Goal: Task Accomplishment & Management: Manage account settings

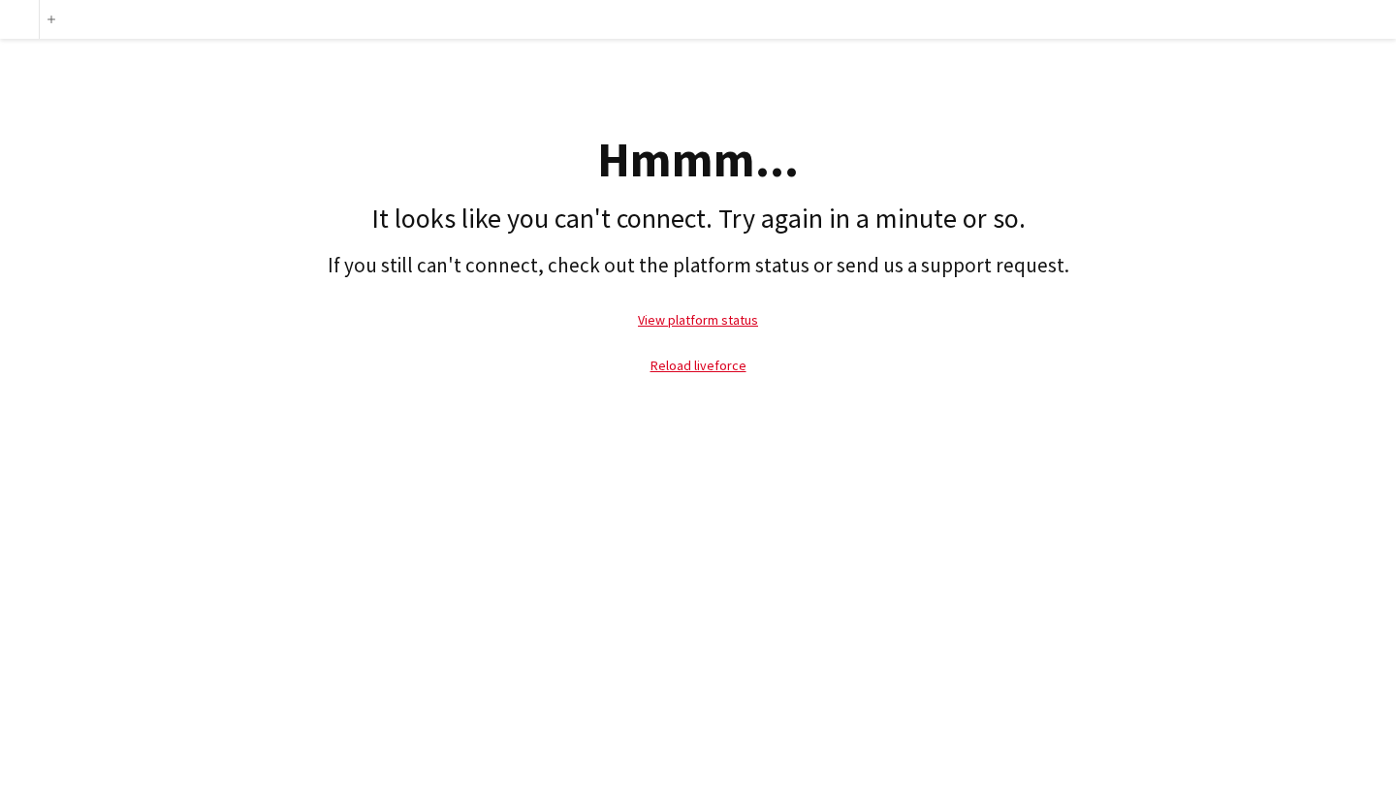
click at [717, 376] on p "Reload liveforce" at bounding box center [698, 365] width 1377 height 45
click at [721, 364] on link "Reload liveforce" at bounding box center [699, 365] width 96 height 17
click at [740, 311] on link "View platform status" at bounding box center [698, 319] width 120 height 17
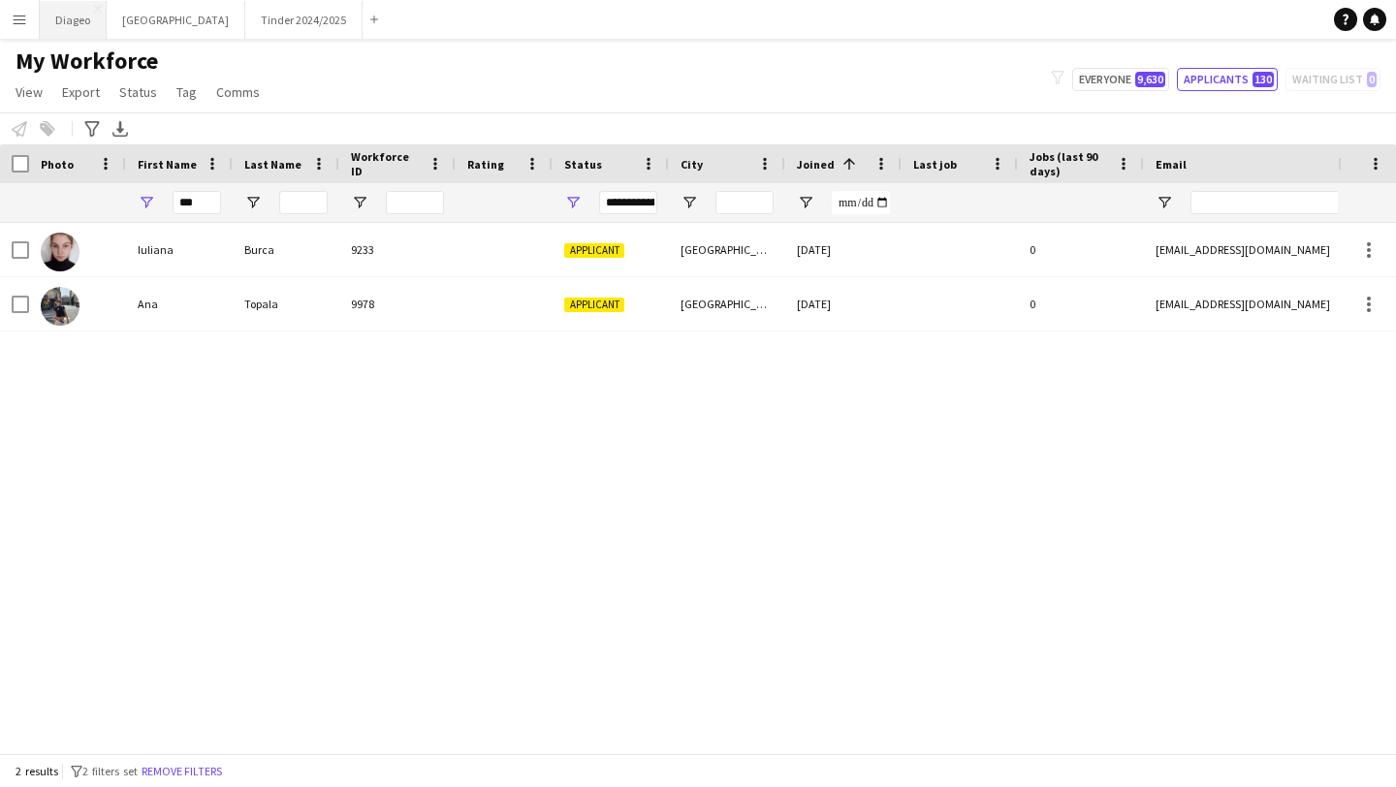
click at [72, 18] on button "Diageo Close" at bounding box center [73, 20] width 67 height 38
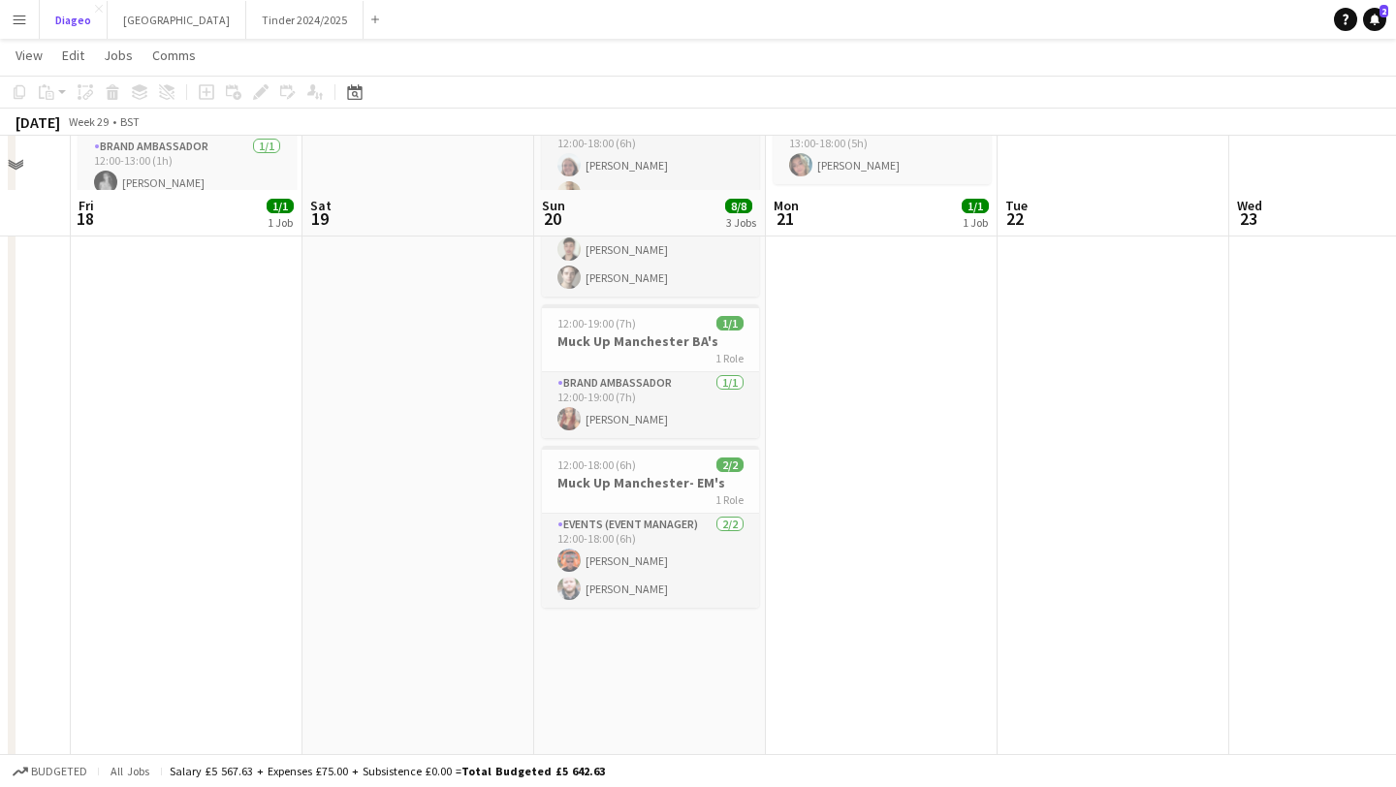
scroll to position [229, 0]
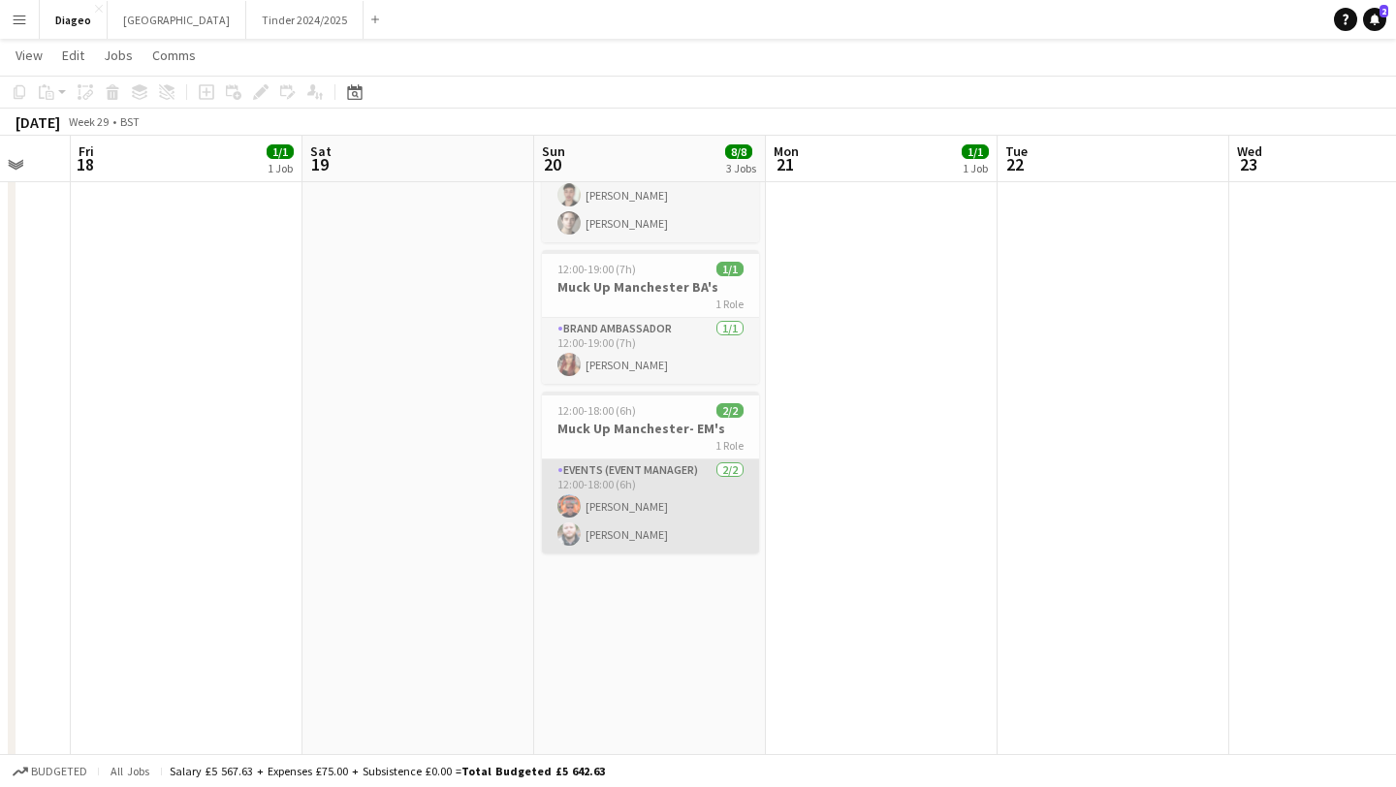
click at [686, 503] on app-card-role "Events (Event Manager) [DATE] 12:00-18:00 (6h) [PERSON_NAME] [PERSON_NAME]" at bounding box center [650, 507] width 217 height 94
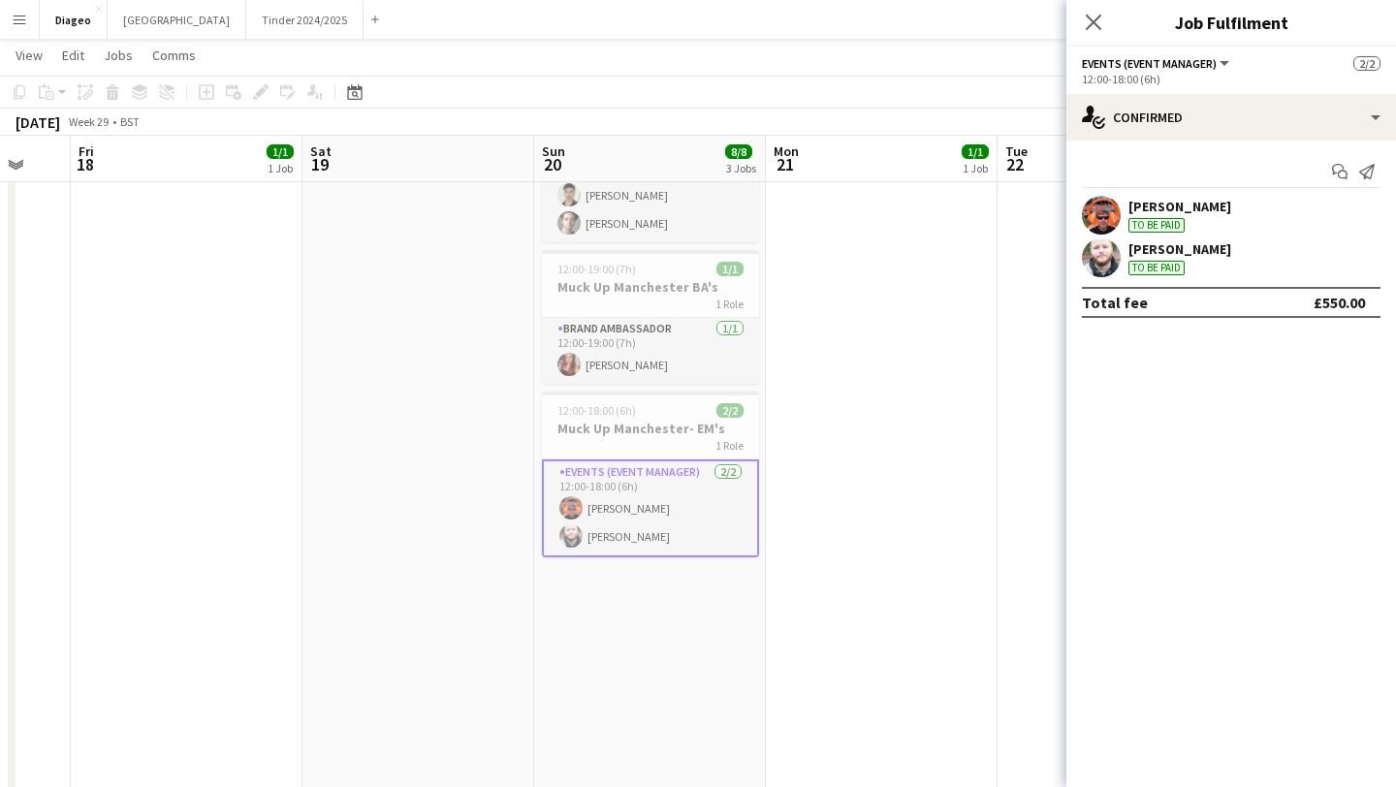
click at [1097, 260] on app-user-avatar at bounding box center [1101, 258] width 39 height 39
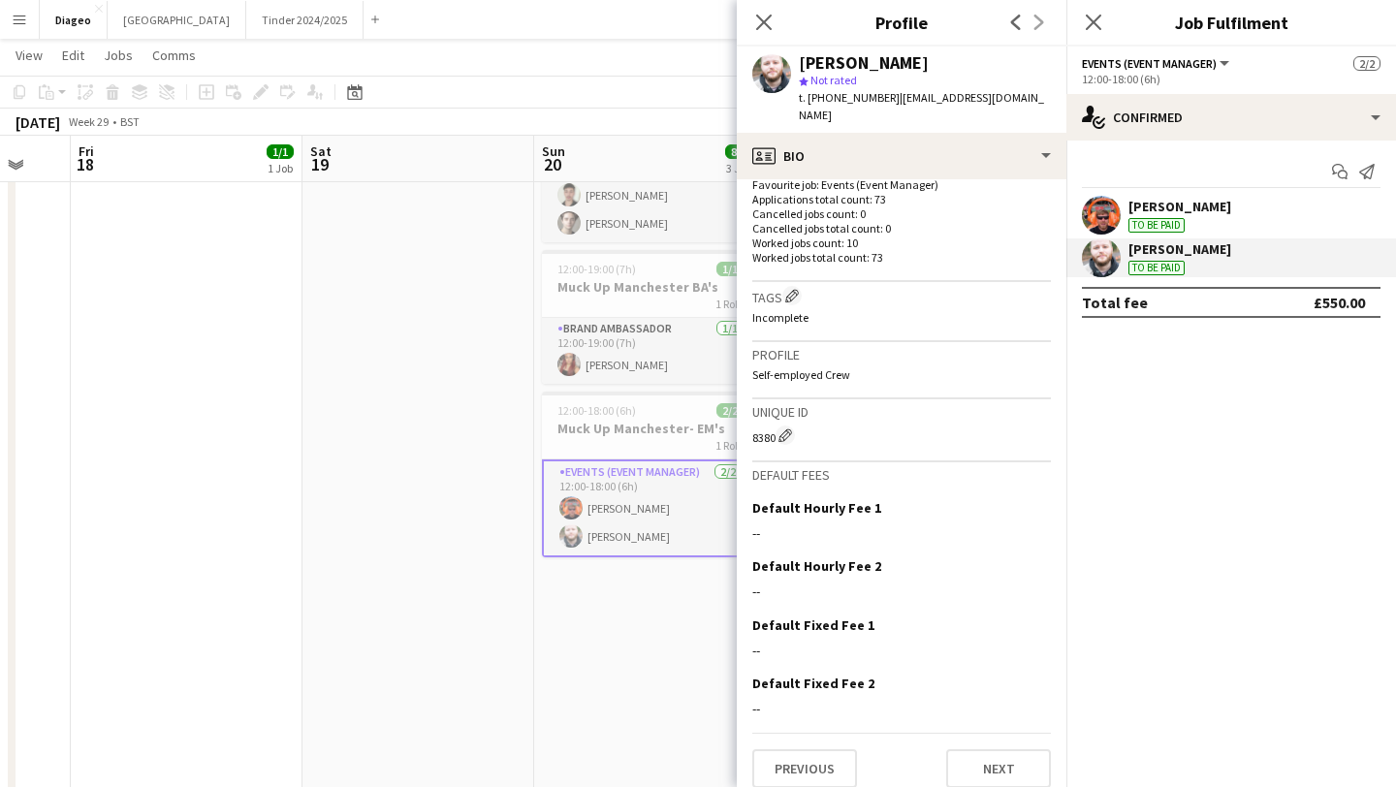
scroll to position [0, 0]
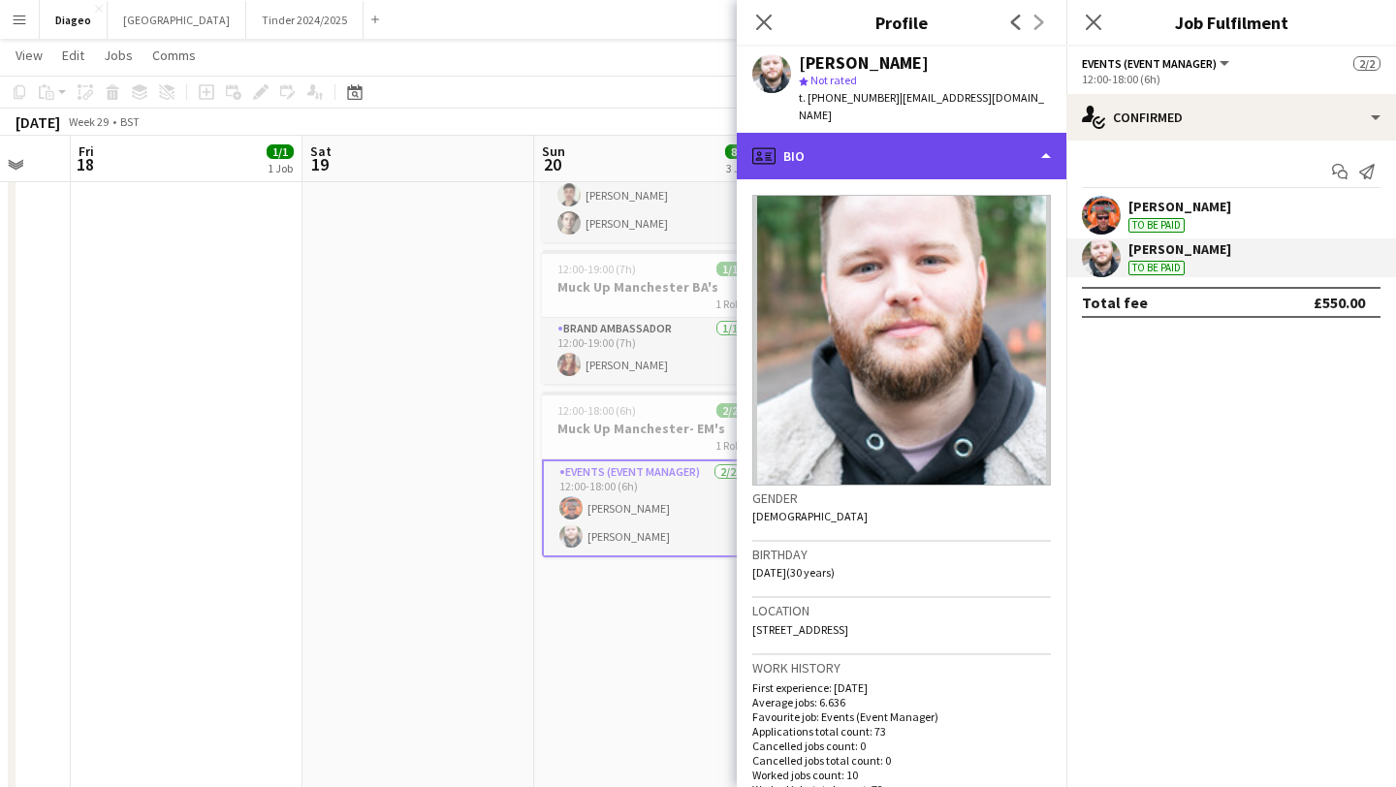
click at [1037, 137] on div "profile Bio" at bounding box center [902, 156] width 330 height 47
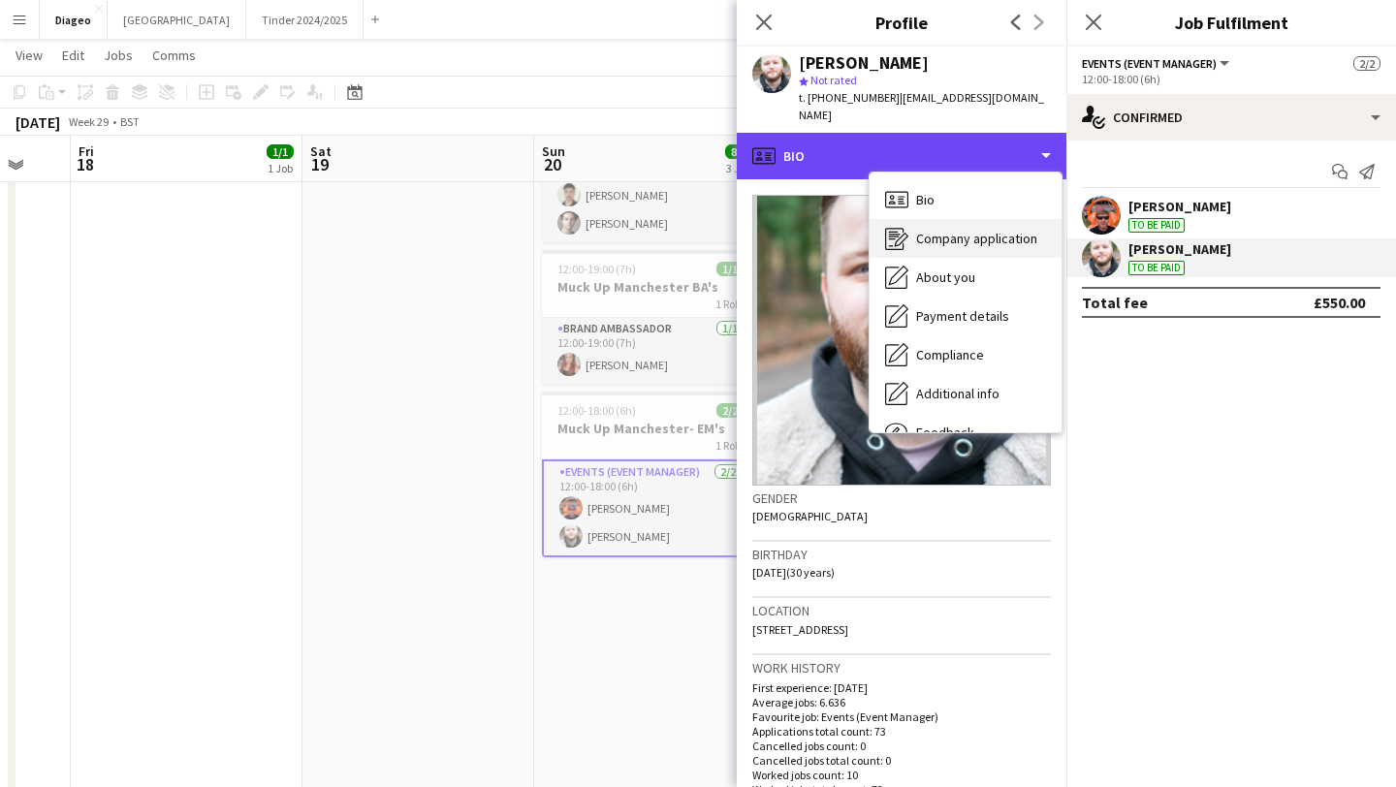
scroll to position [66, 0]
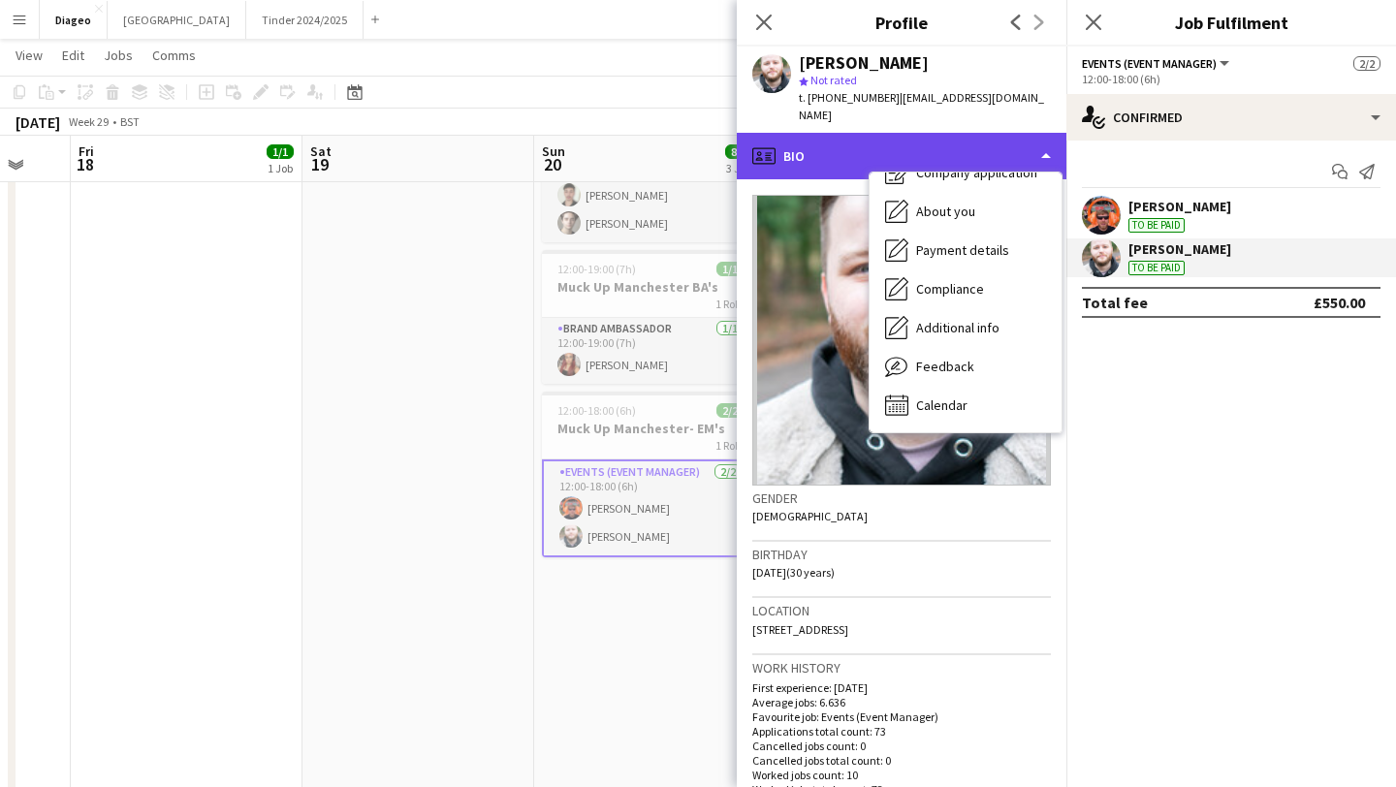
click at [1048, 133] on div "profile Bio" at bounding box center [902, 156] width 330 height 47
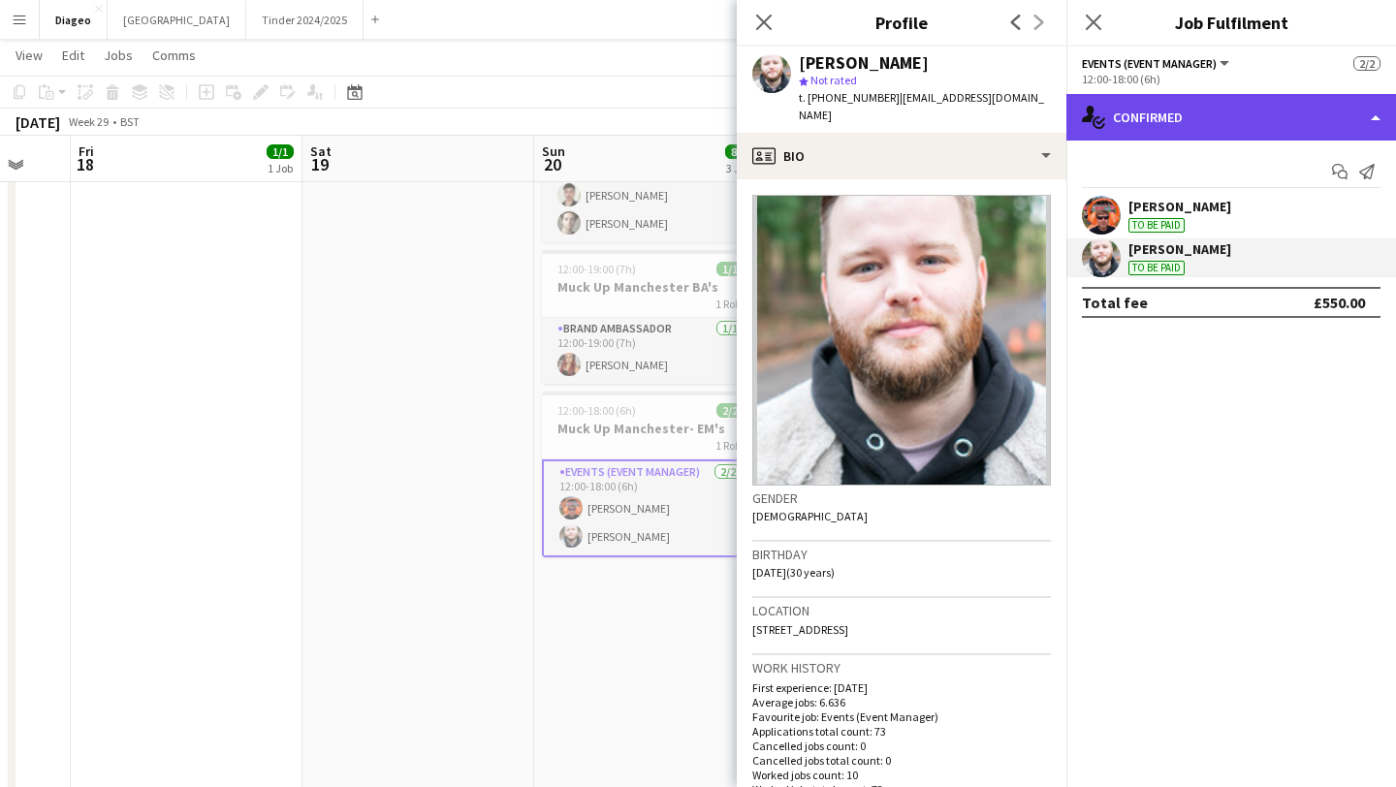
click at [1158, 111] on div "single-neutral-actions-check-2 Confirmed" at bounding box center [1232, 117] width 330 height 47
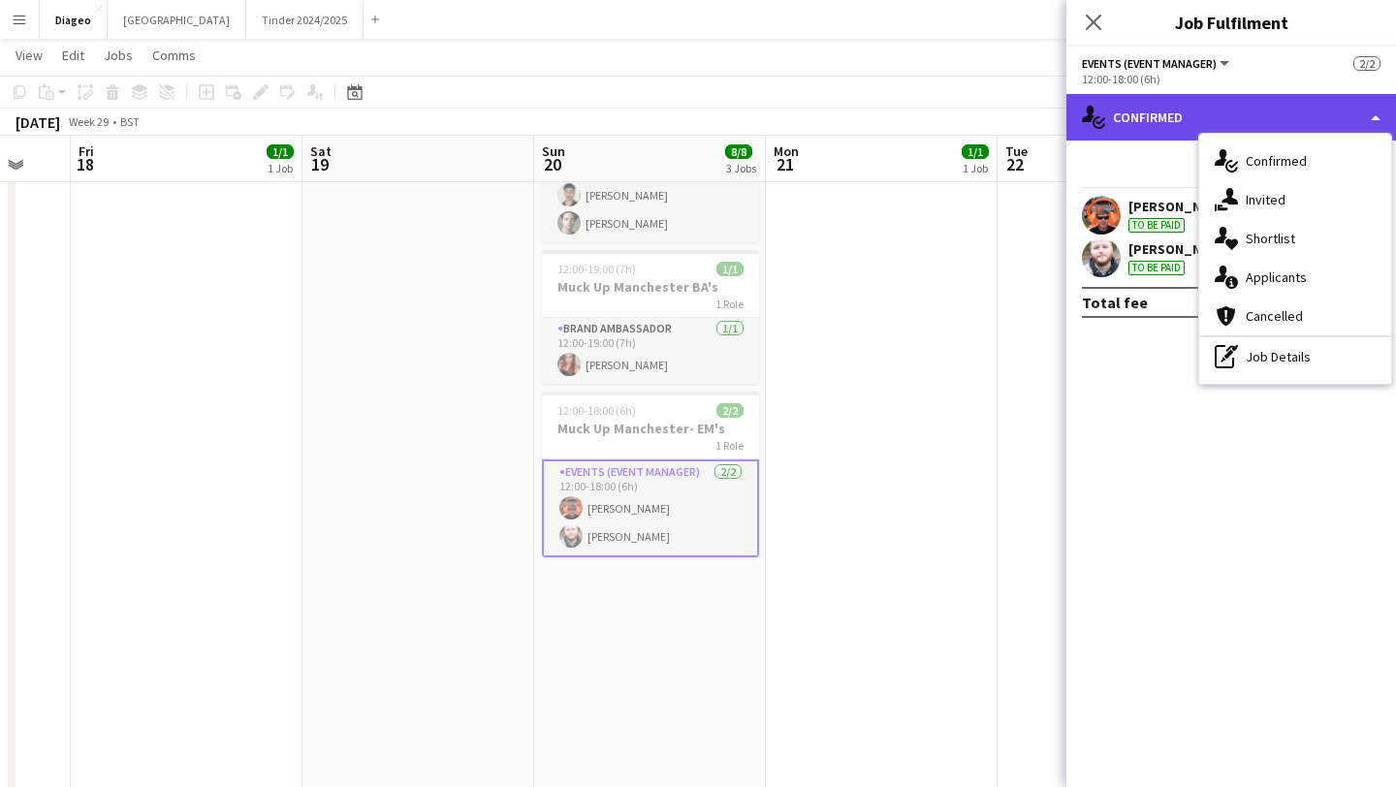
click at [1158, 111] on div "single-neutral-actions-check-2 Confirmed" at bounding box center [1232, 117] width 330 height 47
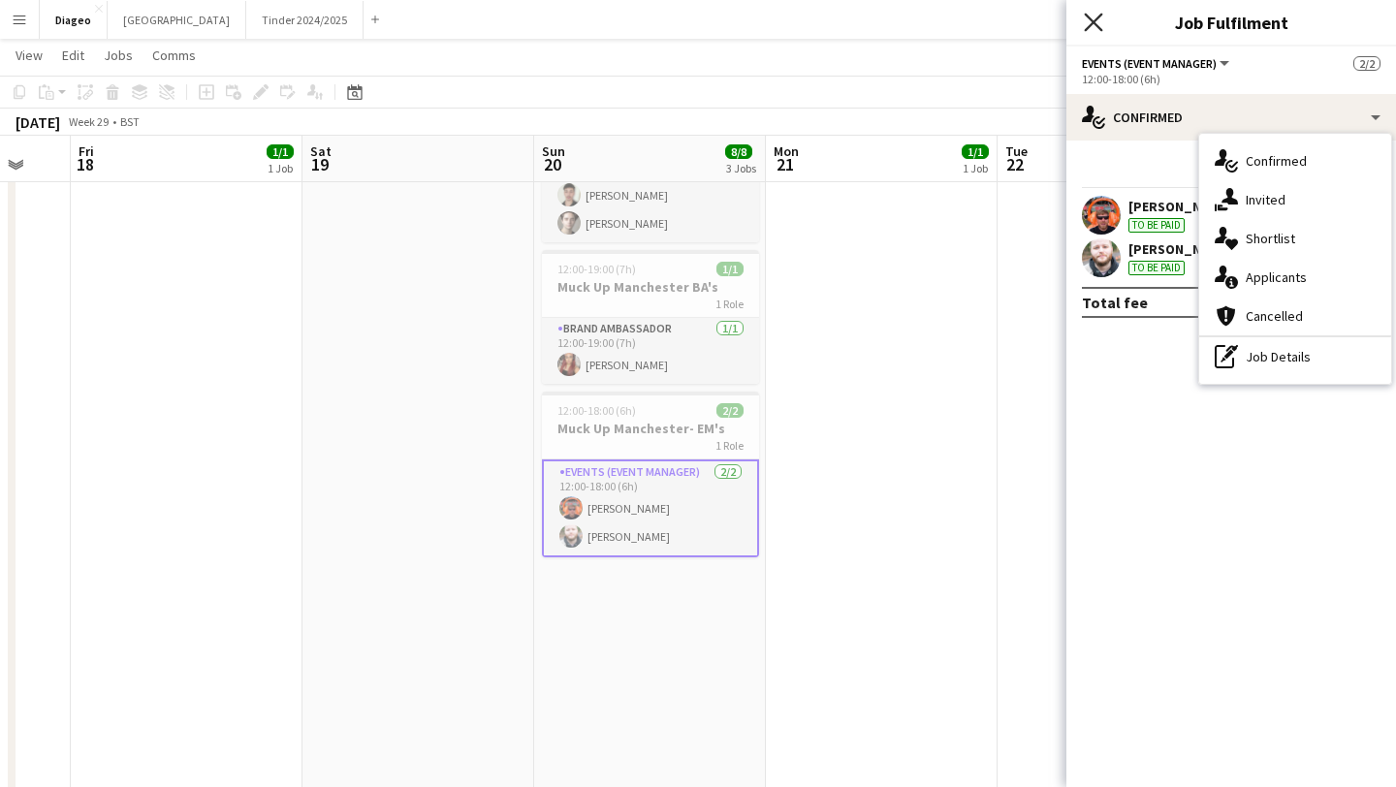
click at [1091, 21] on icon "Close pop-in" at bounding box center [1093, 22] width 18 height 18
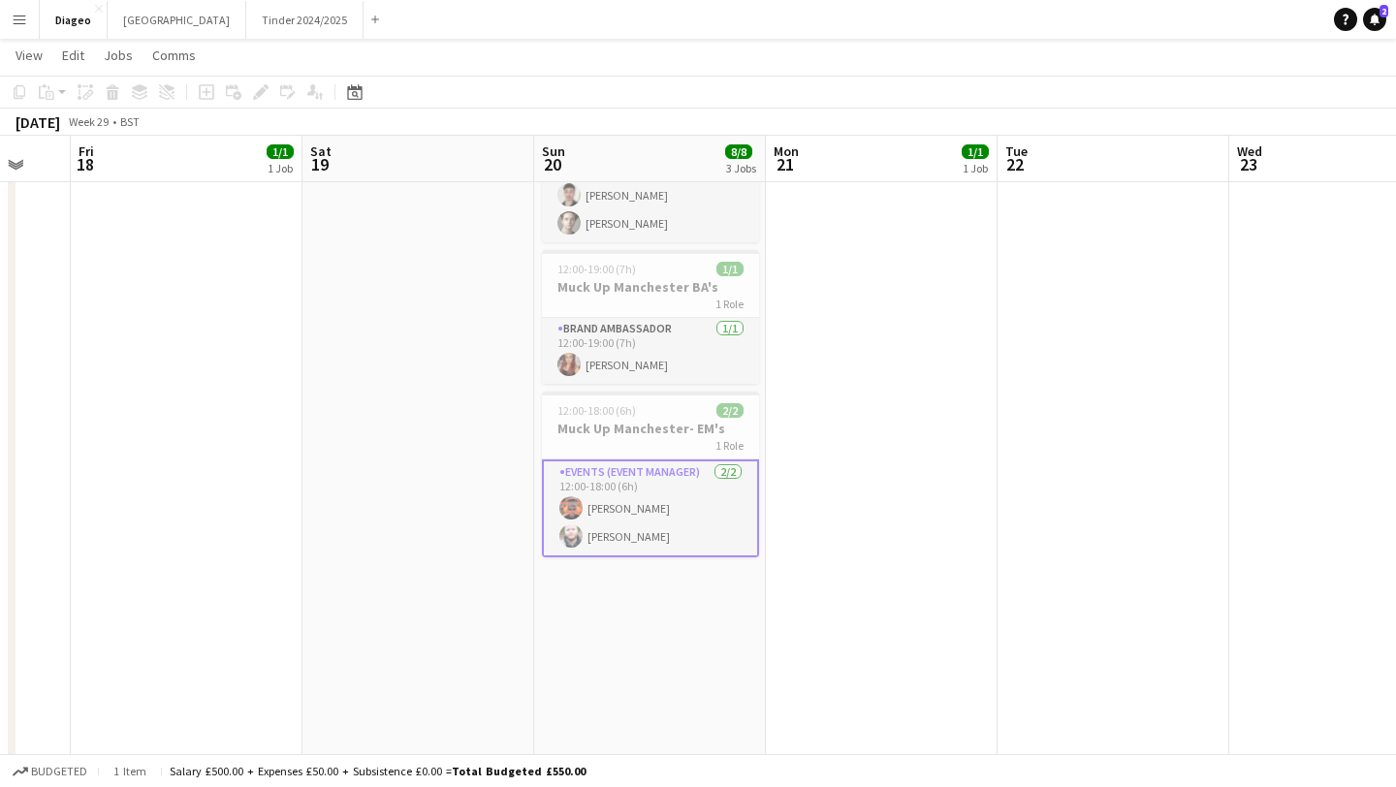
click at [20, 16] on app-icon "Menu" at bounding box center [20, 20] width 16 height 16
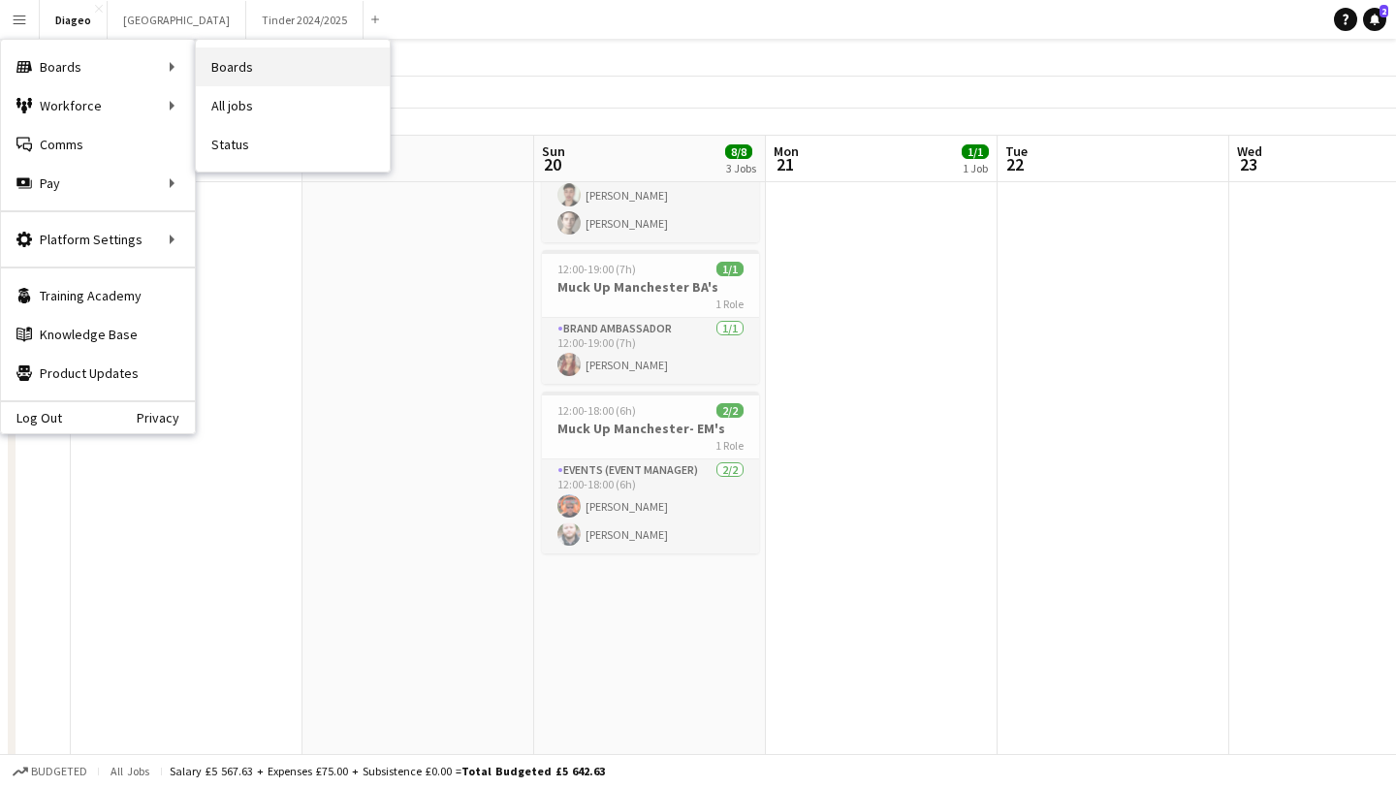
click at [218, 63] on link "Boards" at bounding box center [293, 67] width 194 height 39
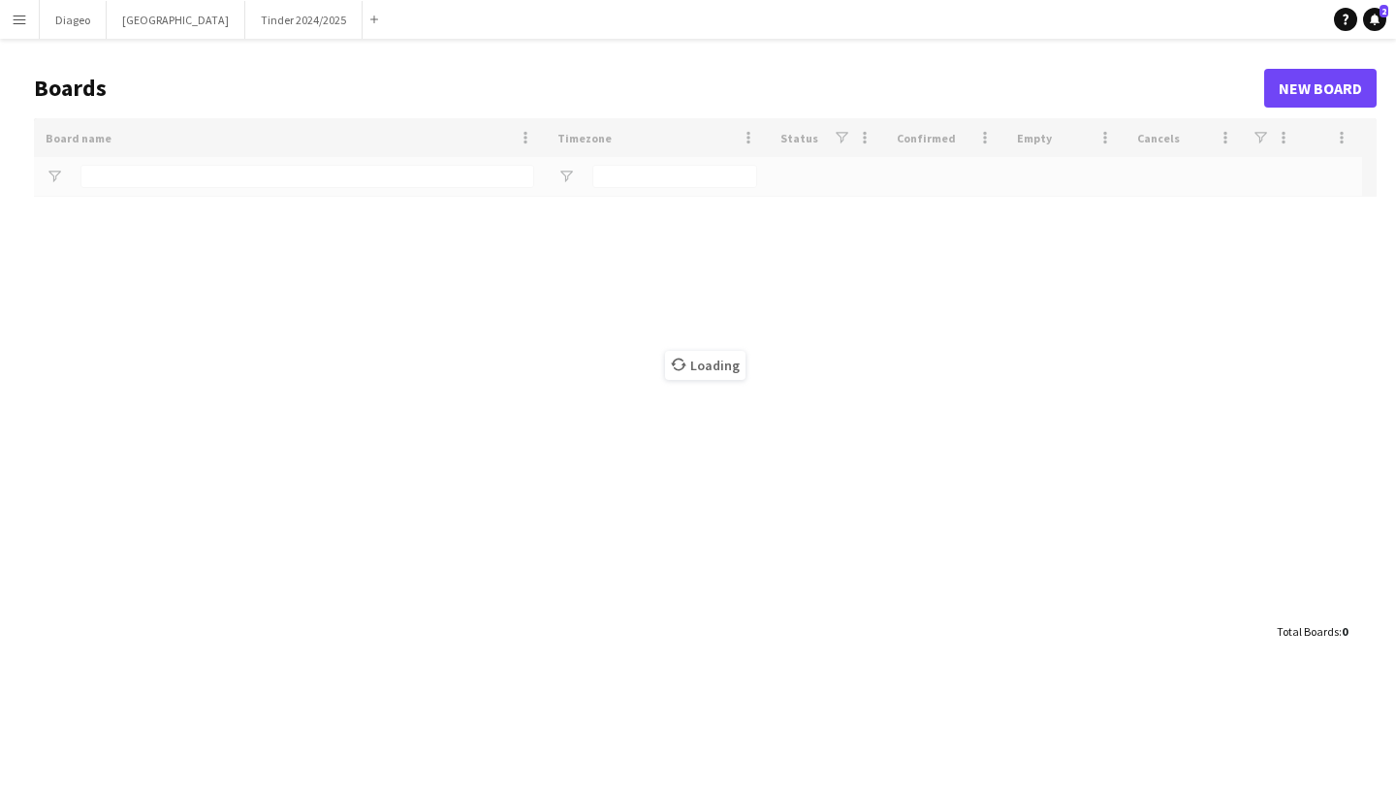
type input "******"
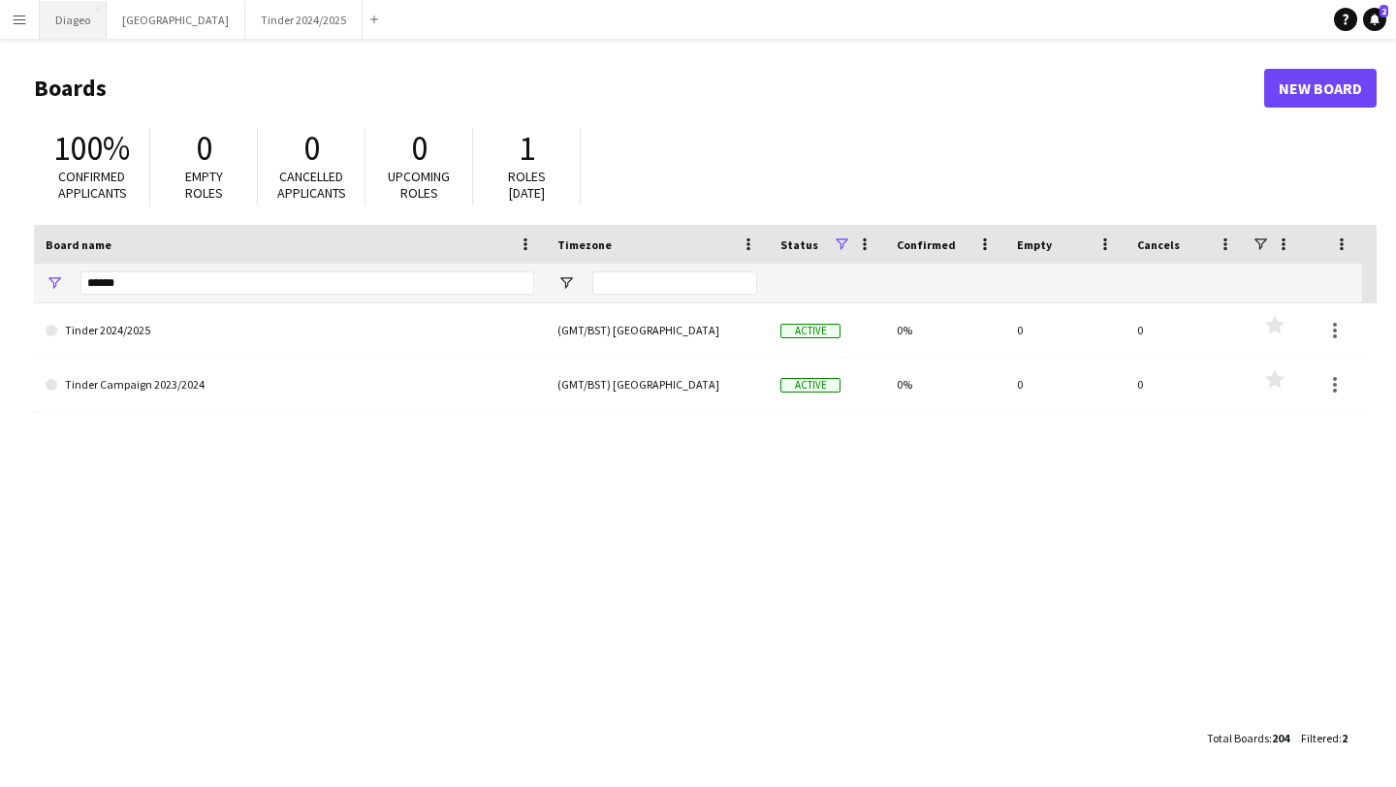
click at [68, 30] on button "Diageo Close" at bounding box center [73, 20] width 67 height 38
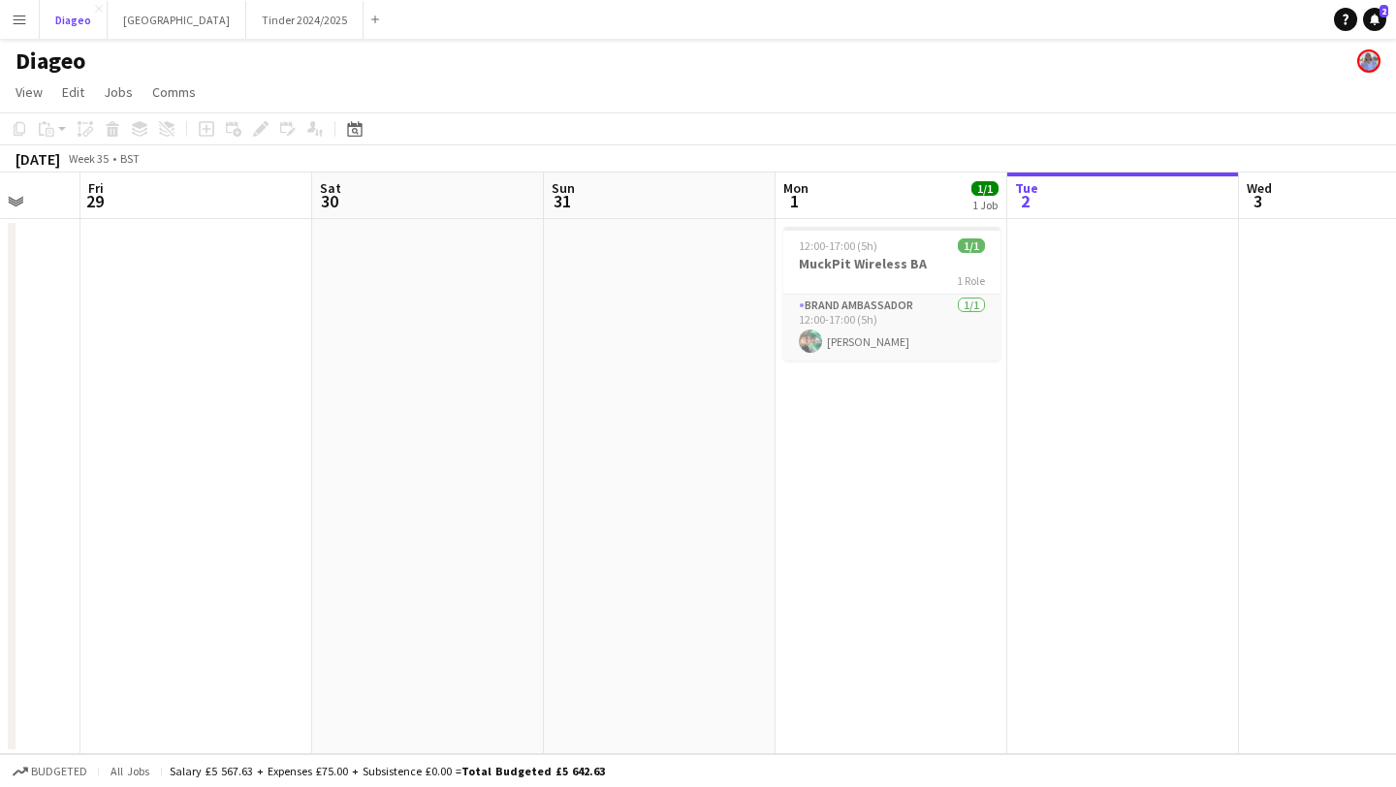
scroll to position [0, 946]
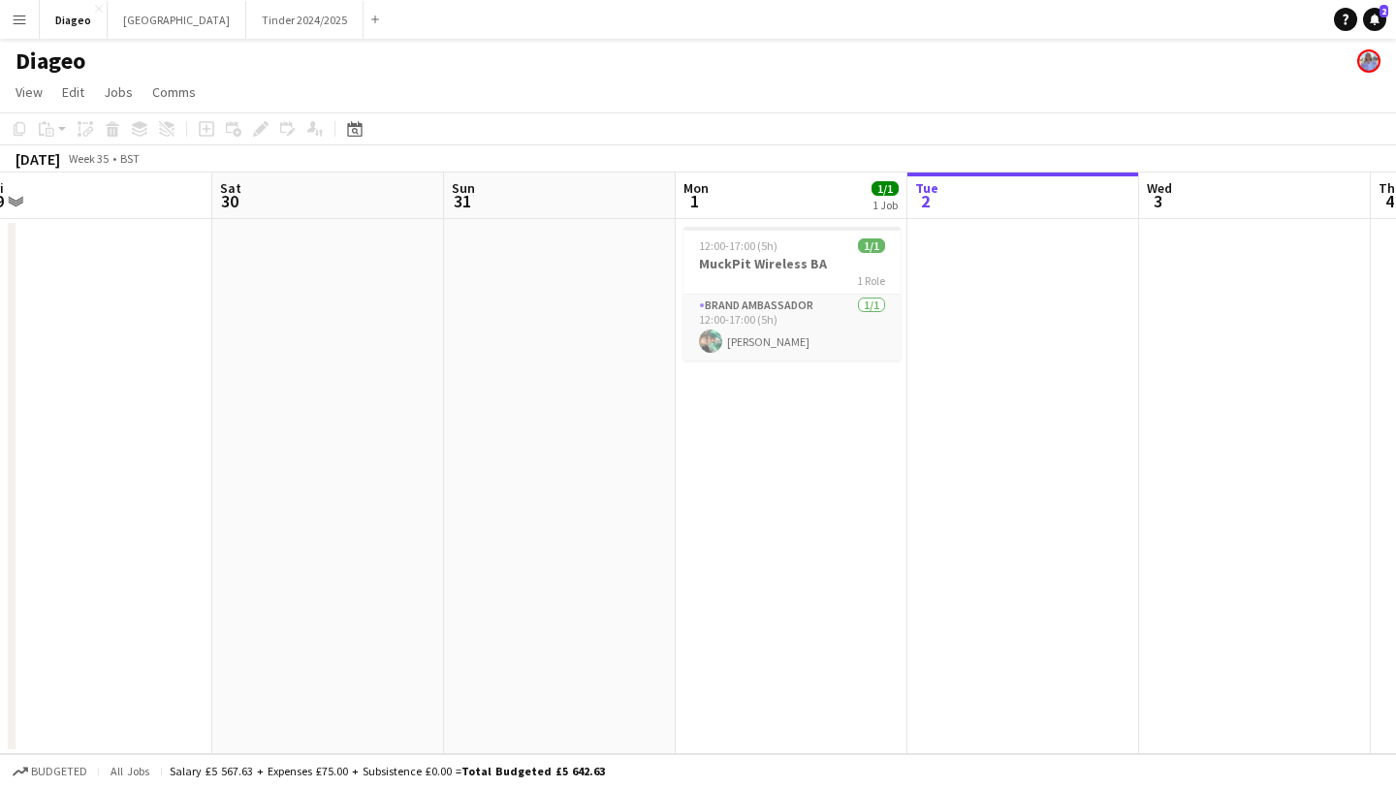
click at [296, 769] on div "Salary £5 567.63 + Expenses £75.00 + Subsistence £0.00 = Total Budgeted £5 642.…" at bounding box center [387, 771] width 435 height 15
click at [315, 771] on div "Salary £5 567.63 + Expenses £75.00 + Subsistence £0.00 = Total Budgeted £5 642.…" at bounding box center [387, 771] width 435 height 15
click at [121, 771] on span "All jobs" at bounding box center [130, 771] width 47 height 15
click at [71, 769] on span "Budgeted" at bounding box center [59, 772] width 56 height 14
click at [71, 769] on span "Confirmed" at bounding box center [61, 772] width 60 height 14
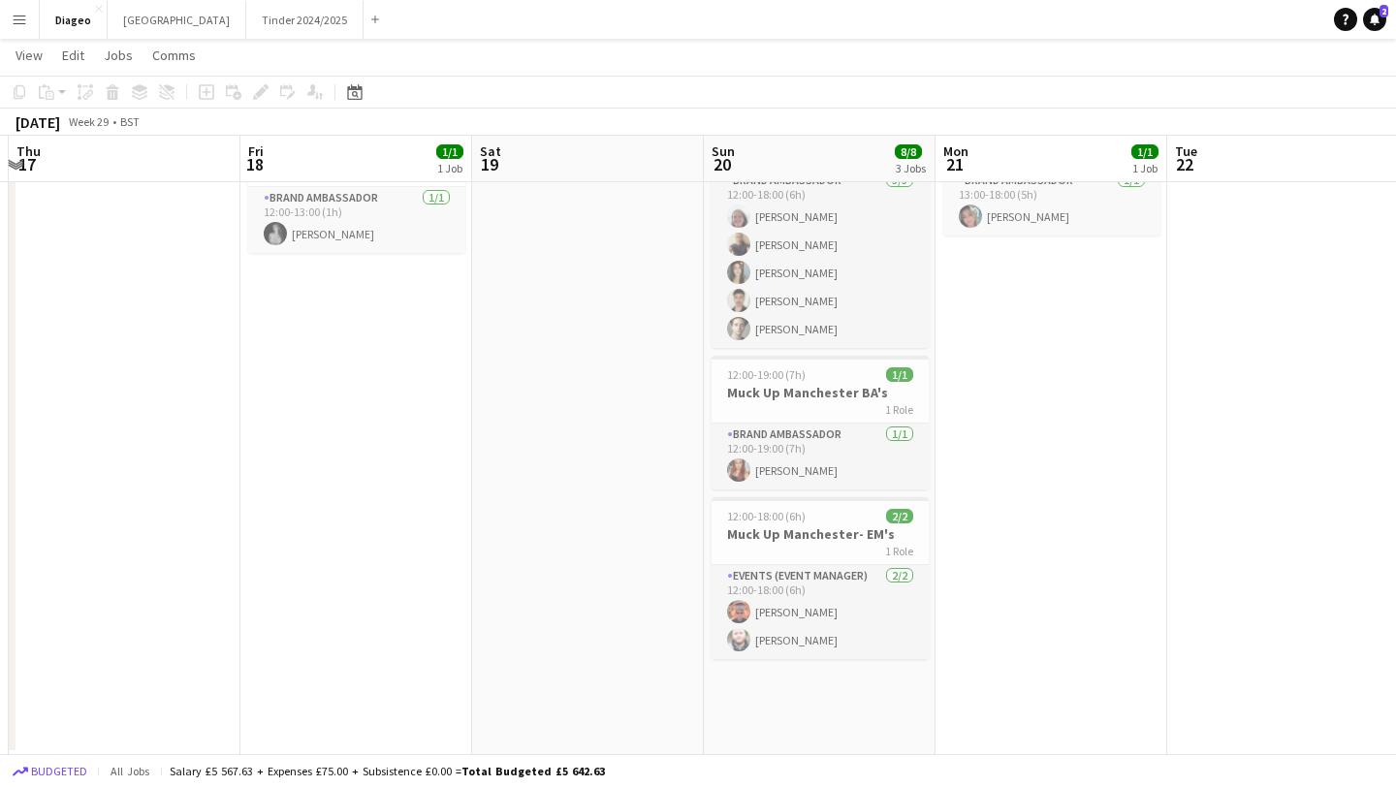
scroll to position [122, 0]
